Goal: Check status

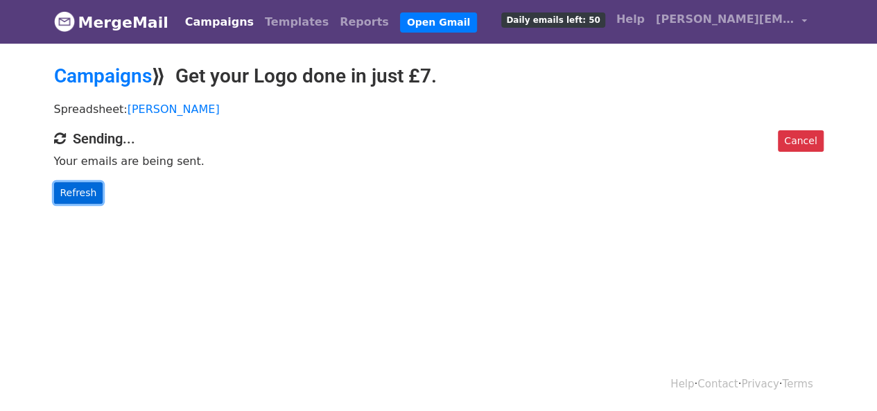
click at [83, 183] on link "Refresh" at bounding box center [78, 192] width 49 height 21
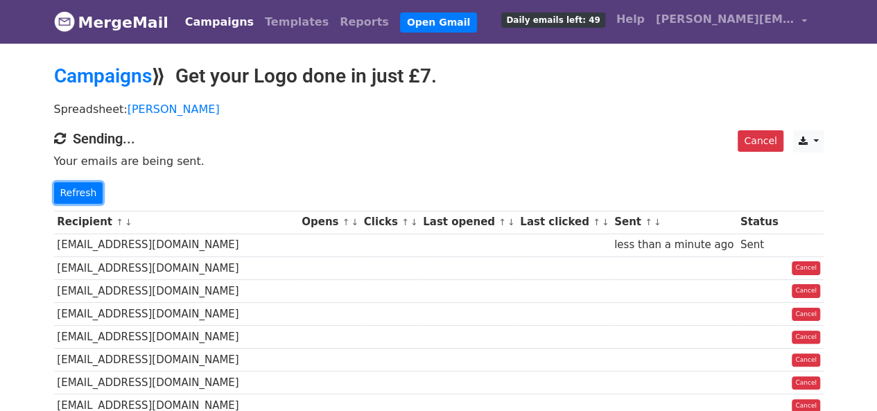
click at [86, 184] on link "Refresh" at bounding box center [78, 192] width 49 height 21
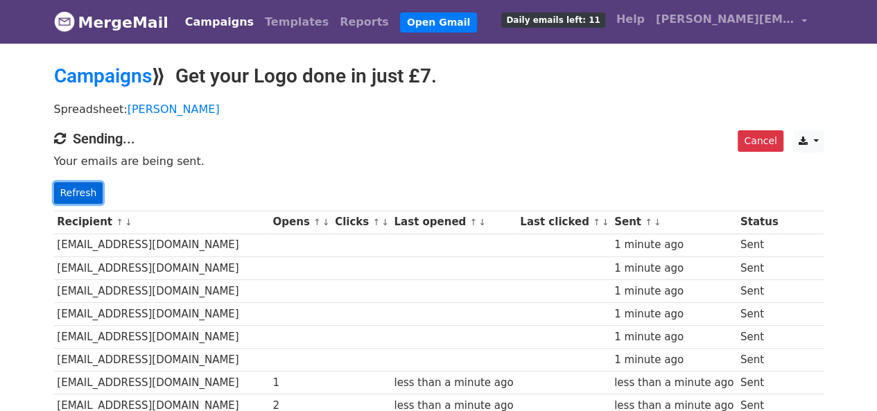
click at [80, 189] on link "Refresh" at bounding box center [78, 192] width 49 height 21
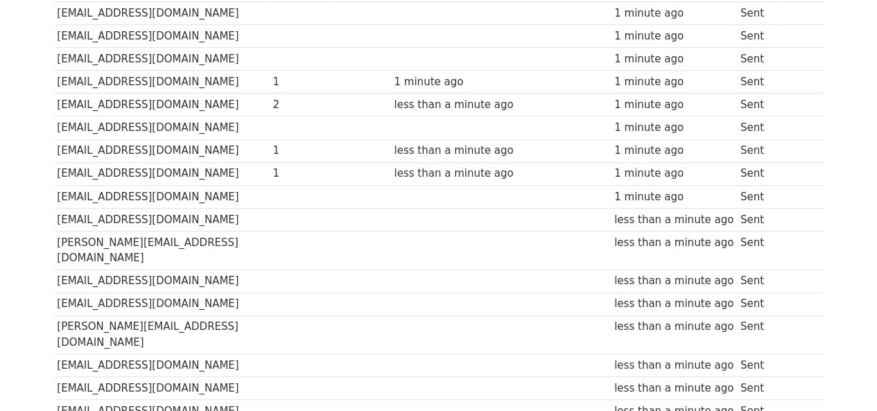
scroll to position [139, 0]
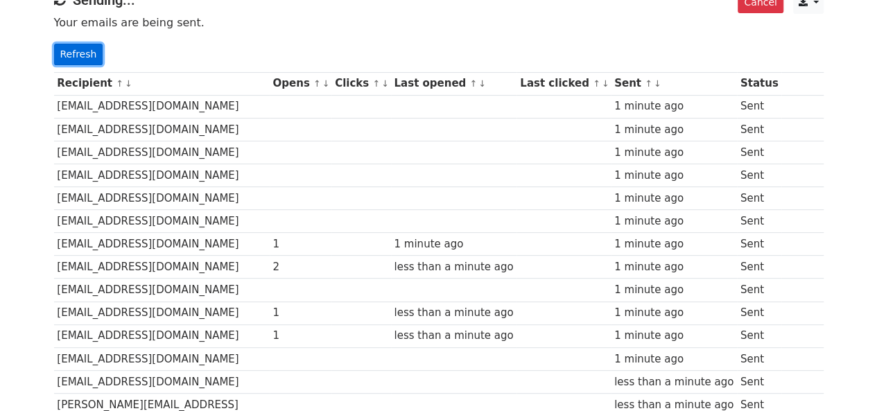
click at [90, 58] on link "Refresh" at bounding box center [78, 54] width 49 height 21
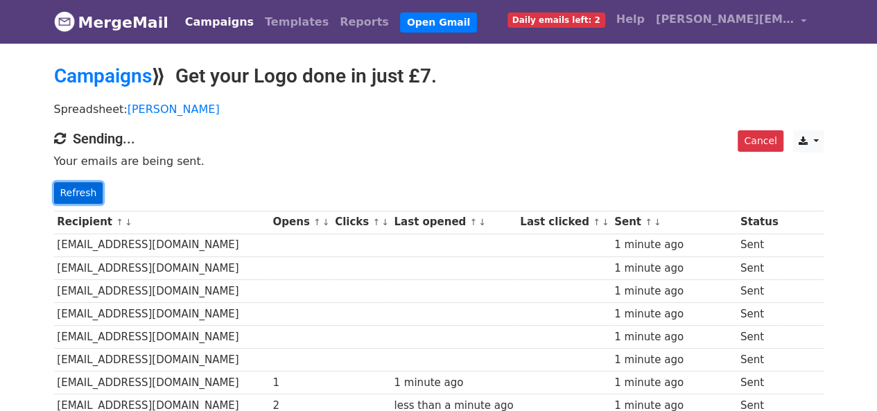
click at [91, 182] on link "Refresh" at bounding box center [78, 192] width 49 height 21
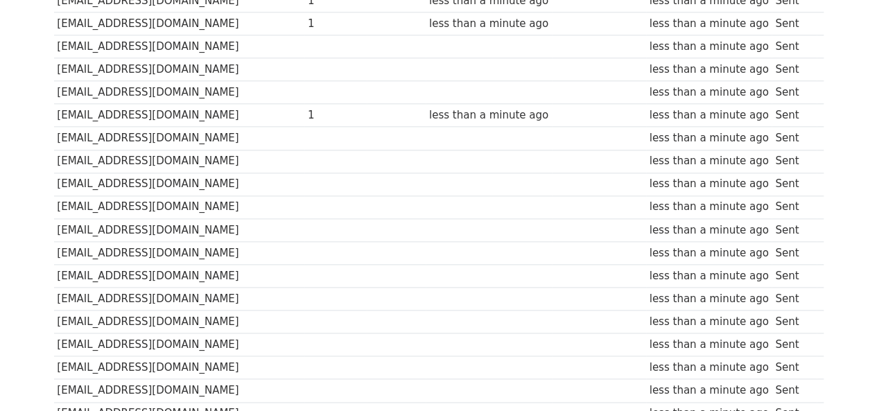
scroll to position [660, 0]
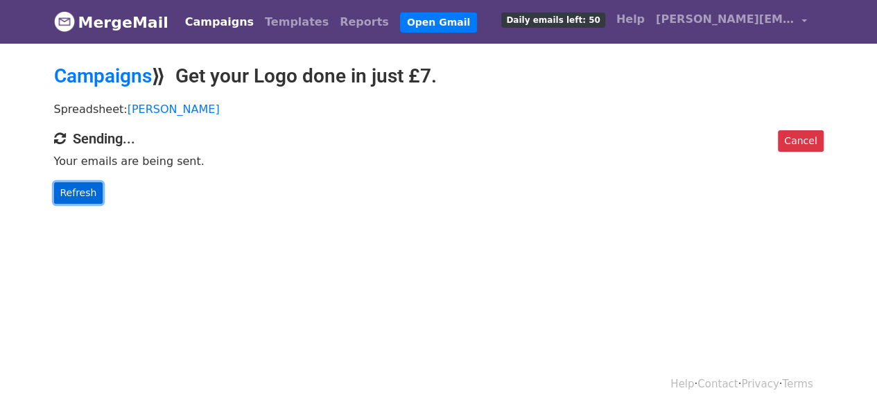
click at [80, 187] on link "Refresh" at bounding box center [78, 192] width 49 height 21
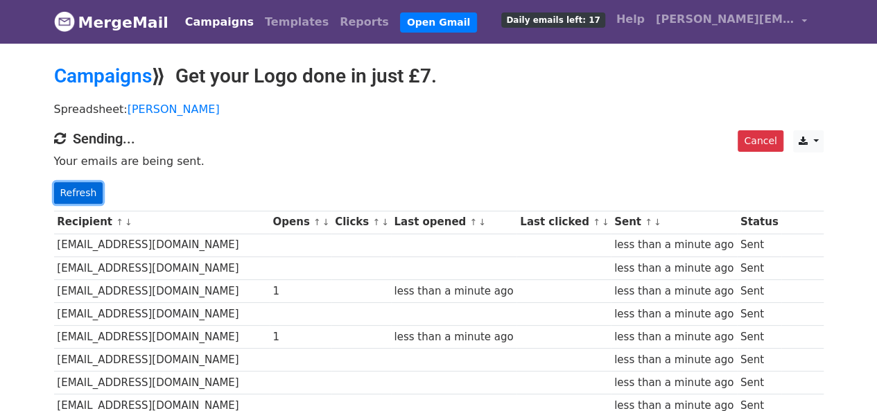
click at [75, 185] on link "Refresh" at bounding box center [78, 192] width 49 height 21
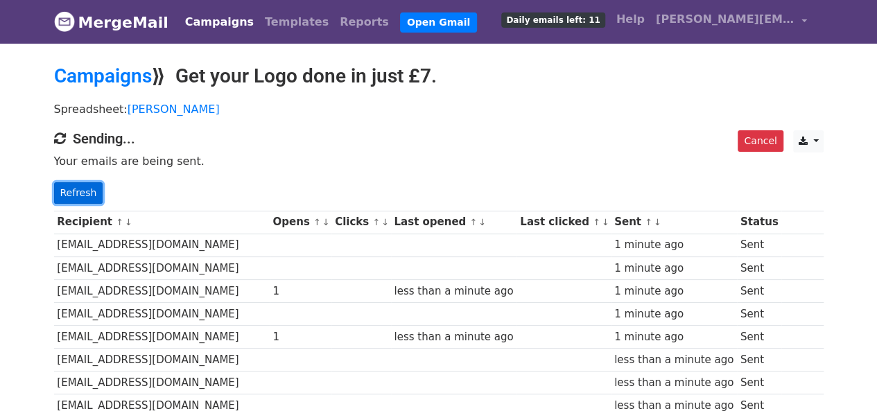
click at [76, 185] on link "Refresh" at bounding box center [78, 192] width 49 height 21
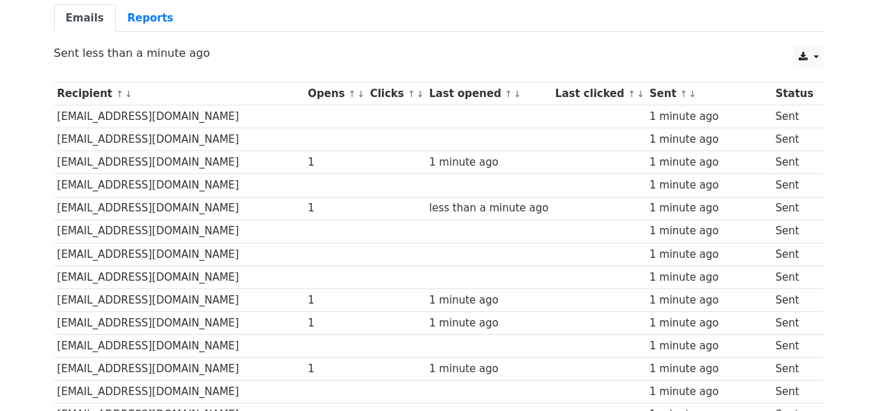
scroll to position [36, 0]
